Goal: Task Accomplishment & Management: Complete application form

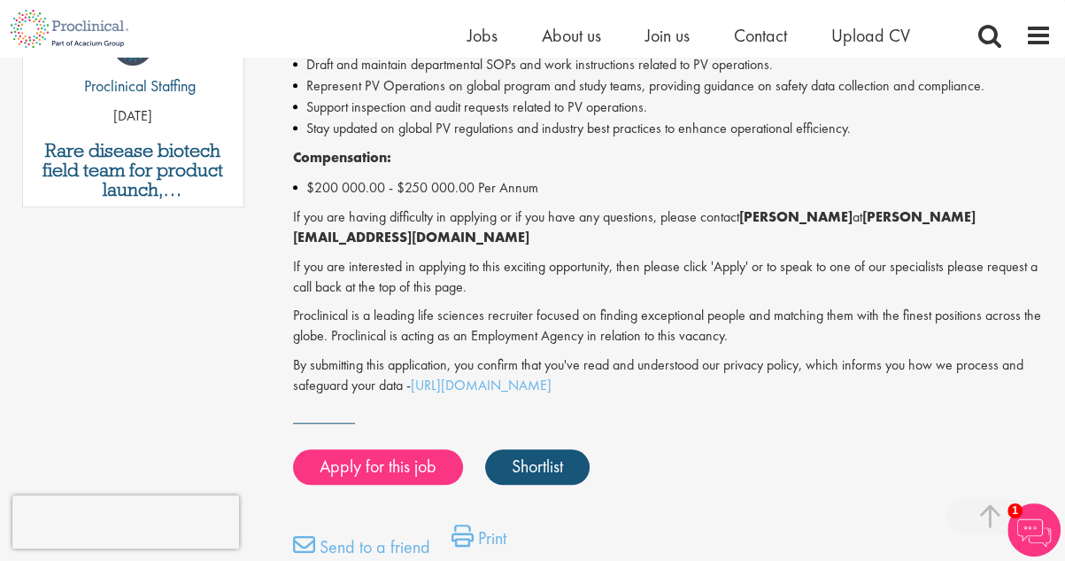
scroll to position [1055, 0]
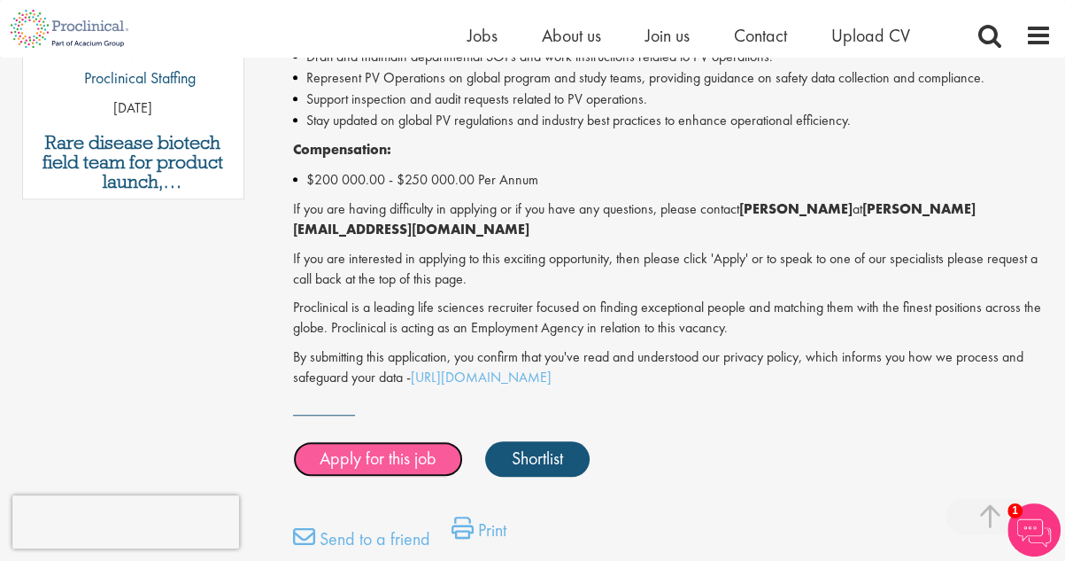
click at [384, 445] on link "Apply for this job" at bounding box center [378, 458] width 170 height 35
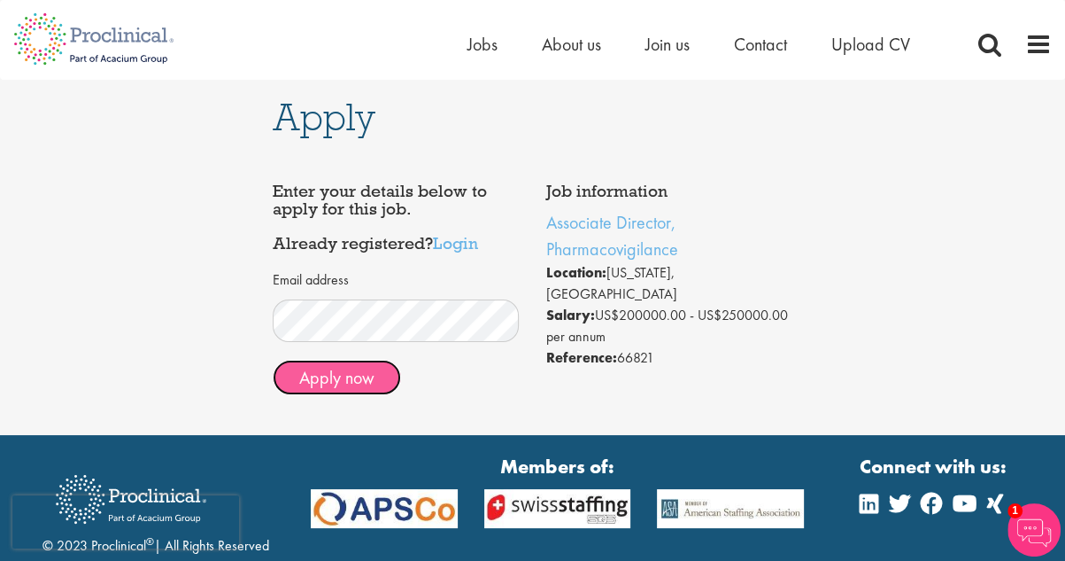
click at [345, 376] on button "Apply now" at bounding box center [337, 377] width 128 height 35
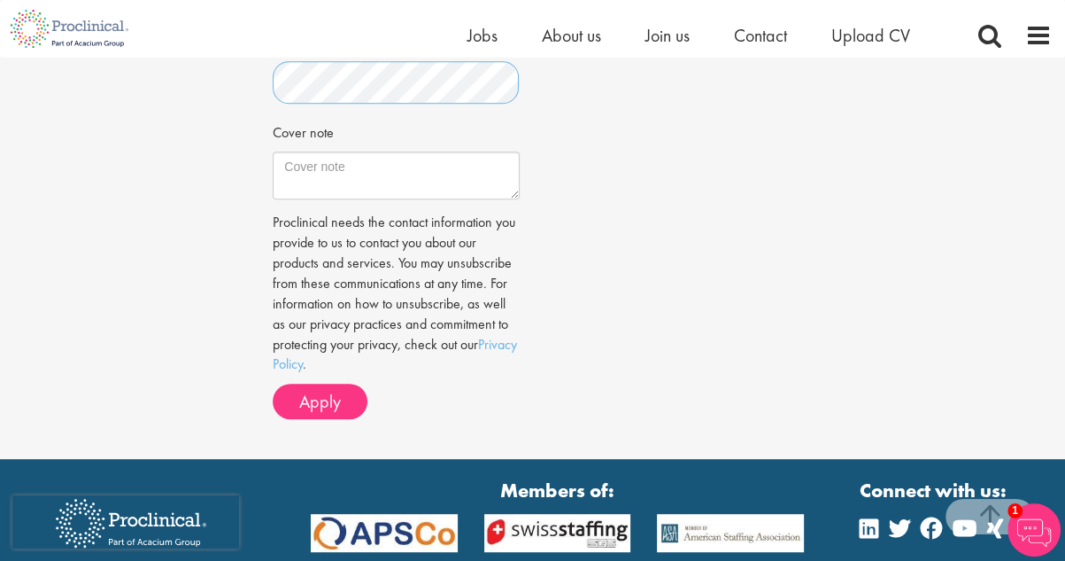
scroll to position [677, 0]
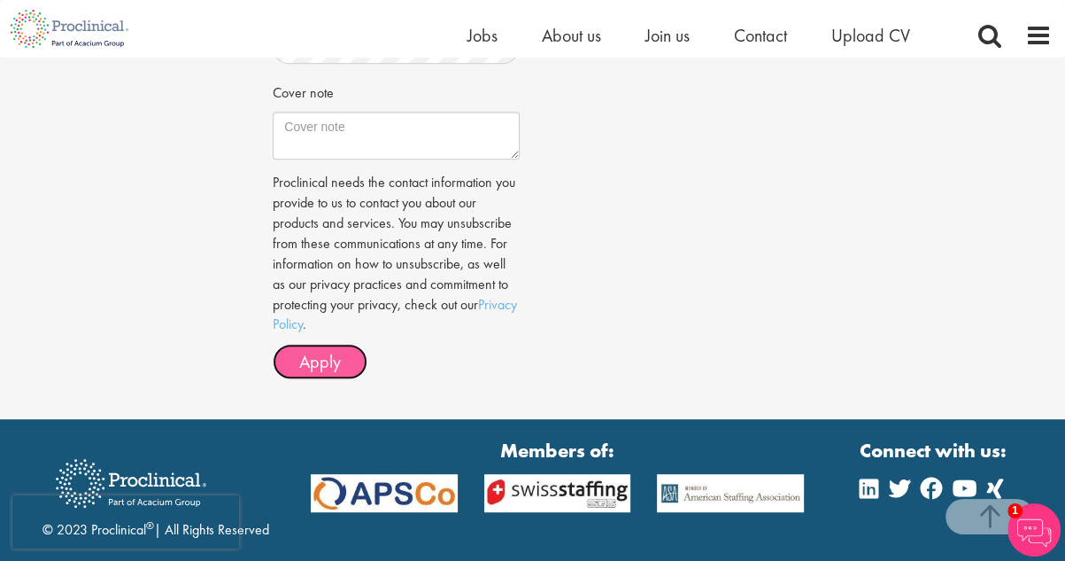
click at [338, 365] on span "Apply" at bounding box center [320, 361] width 42 height 23
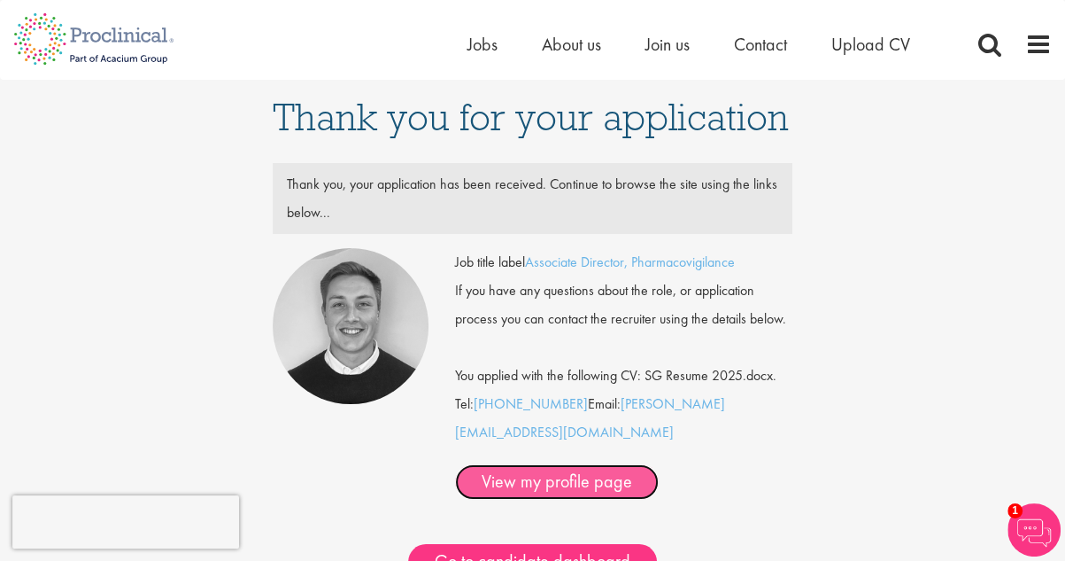
click at [617, 464] on link "View my profile page" at bounding box center [557, 481] width 204 height 35
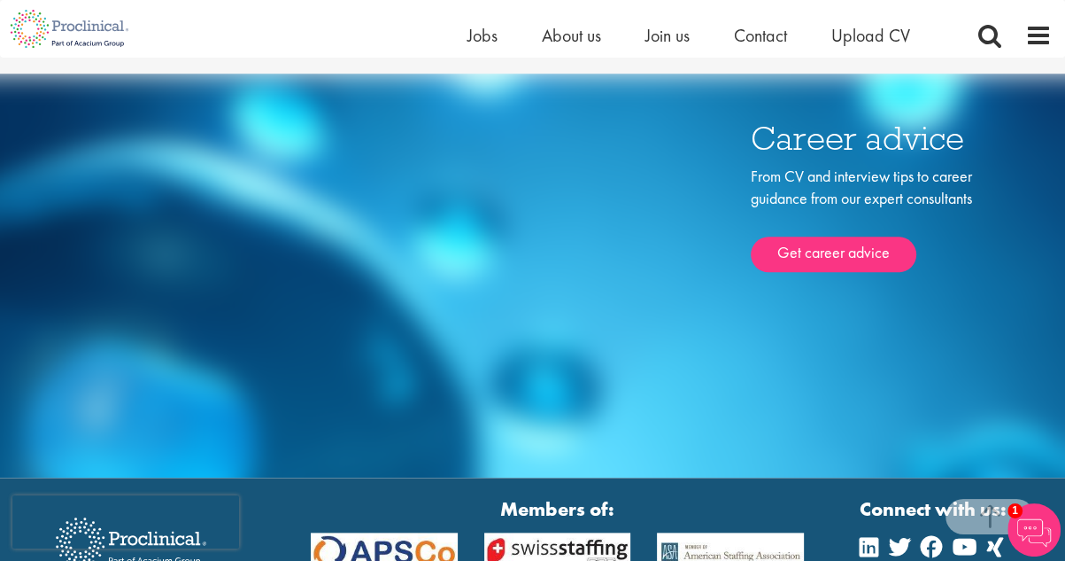
scroll to position [1505, 0]
